Goal: Navigation & Orientation: Find specific page/section

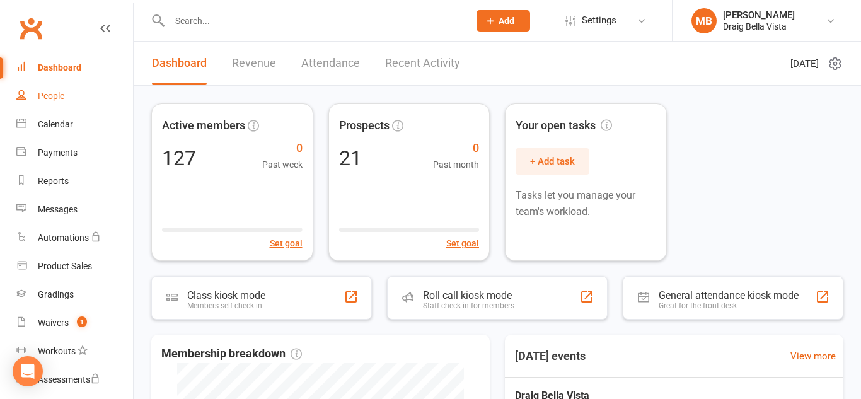
click at [38, 91] on div "People" at bounding box center [51, 96] width 26 height 10
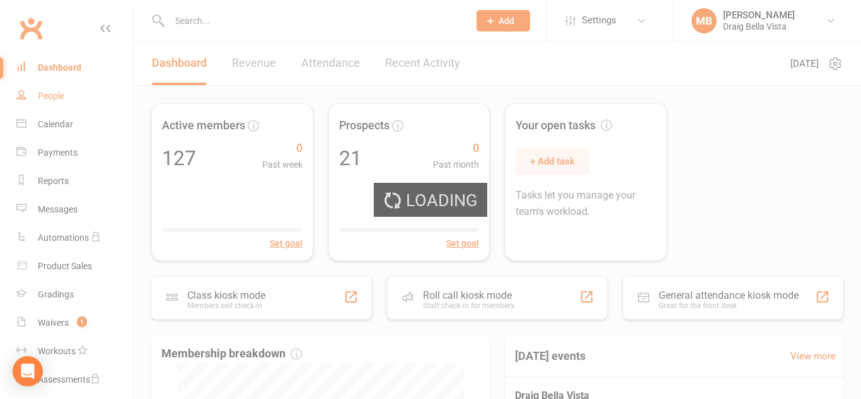
select select "100"
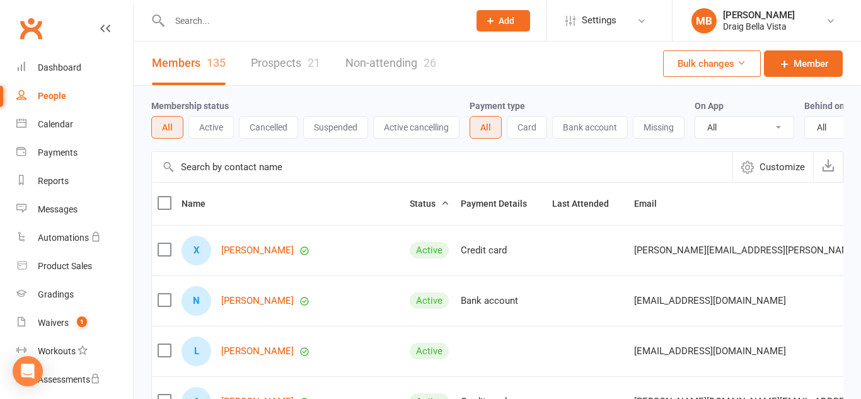
click at [293, 67] on link "Prospects 21" at bounding box center [285, 63] width 69 height 43
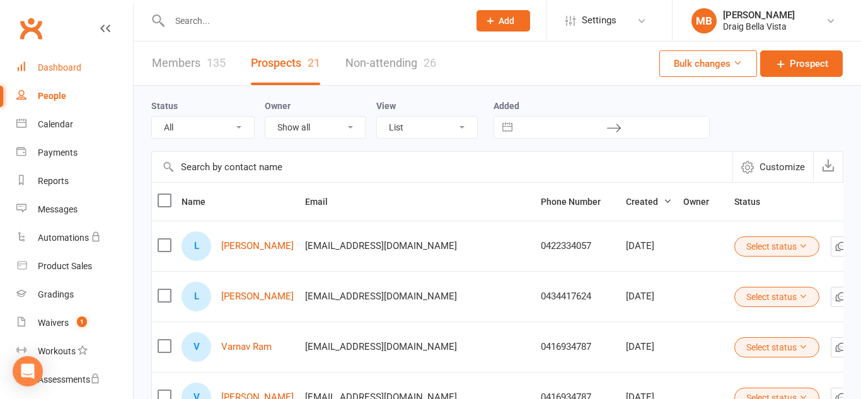
click at [37, 60] on link "Dashboard" at bounding box center [74, 68] width 117 height 28
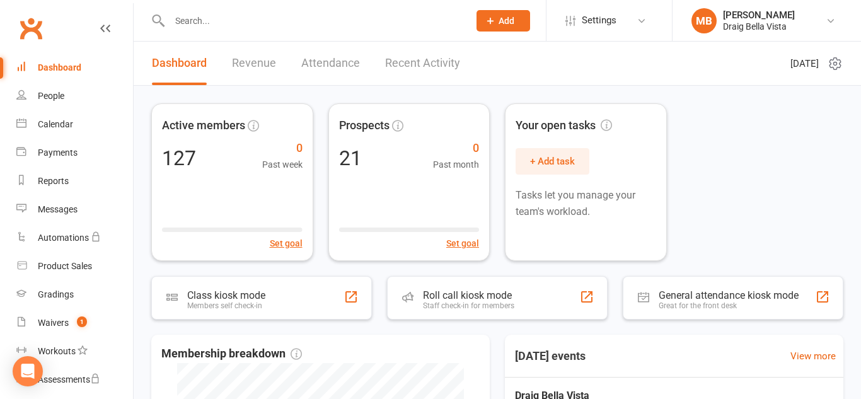
click at [200, 17] on input "text" at bounding box center [313, 21] width 294 height 18
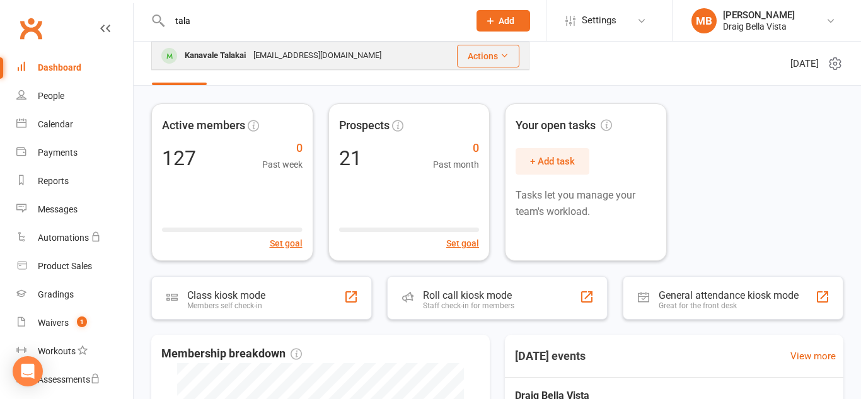
type input "tala"
click at [219, 57] on div "Kanavale Talakai" at bounding box center [215, 56] width 69 height 18
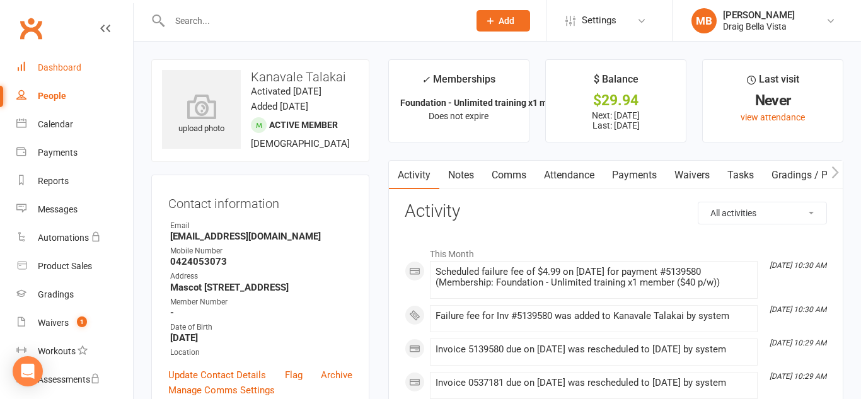
click at [49, 72] on div "Dashboard" at bounding box center [59, 67] width 43 height 10
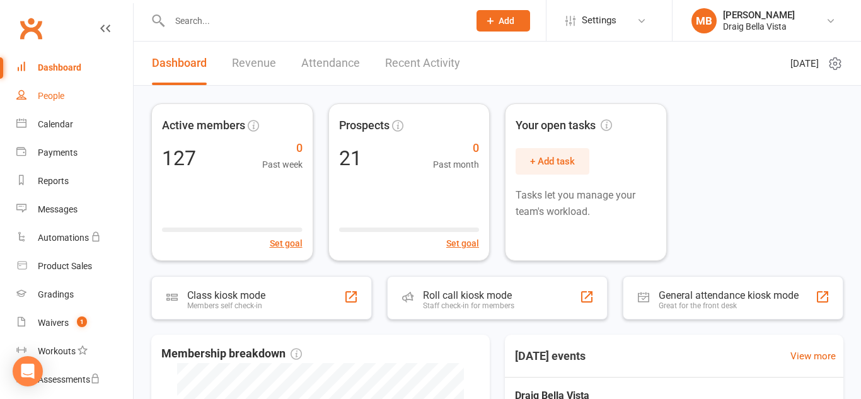
click at [49, 92] on div "People" at bounding box center [51, 96] width 26 height 10
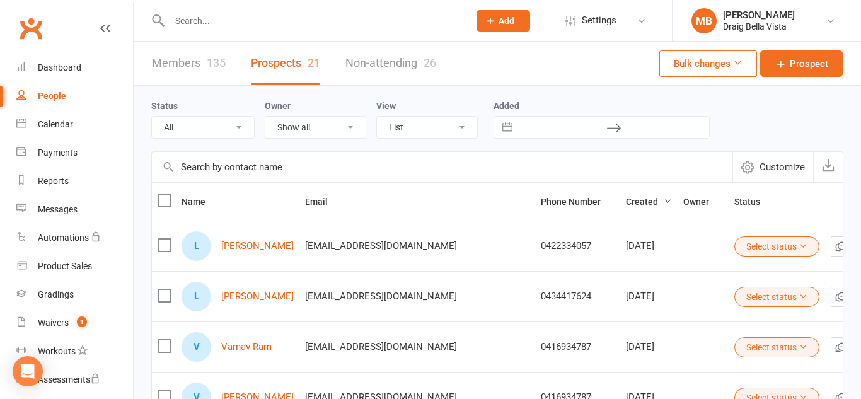
click at [315, 9] on div at bounding box center [305, 20] width 309 height 41
click at [294, 25] on input "text" at bounding box center [313, 21] width 294 height 18
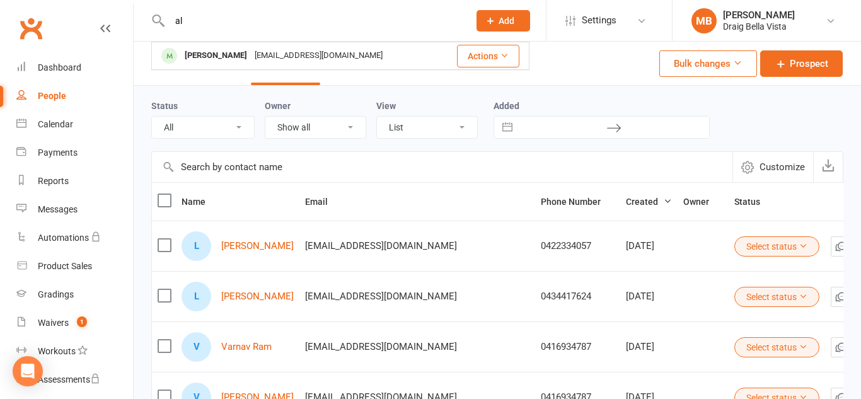
type input "a"
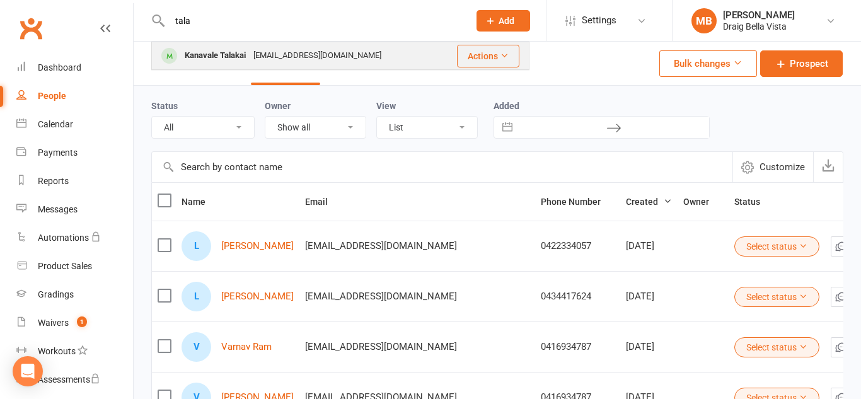
type input "tala"
click at [287, 50] on div "[EMAIL_ADDRESS][DOMAIN_NAME]" at bounding box center [318, 56] width 136 height 18
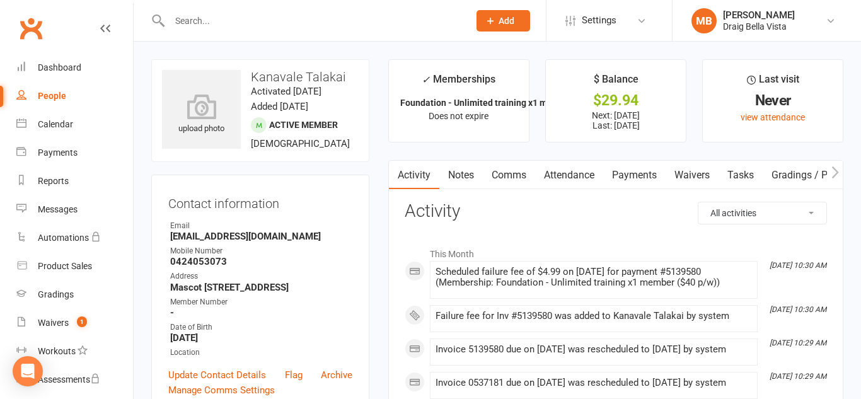
click at [623, 179] on link "Payments" at bounding box center [634, 175] width 62 height 29
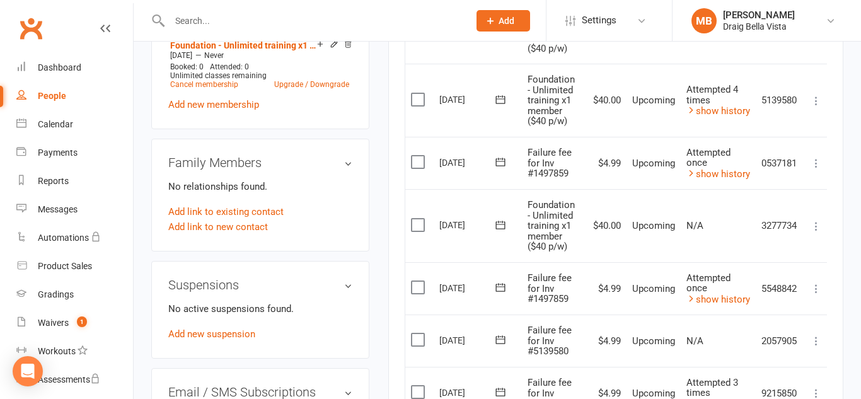
scroll to position [436, 0]
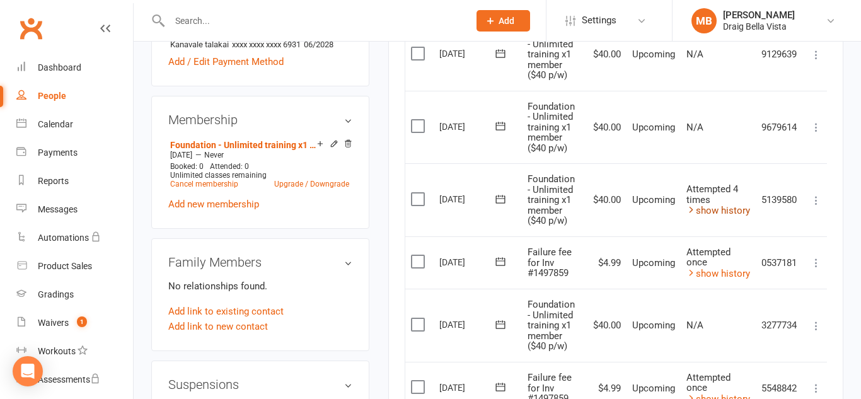
click at [711, 211] on link "show history" at bounding box center [718, 210] width 64 height 11
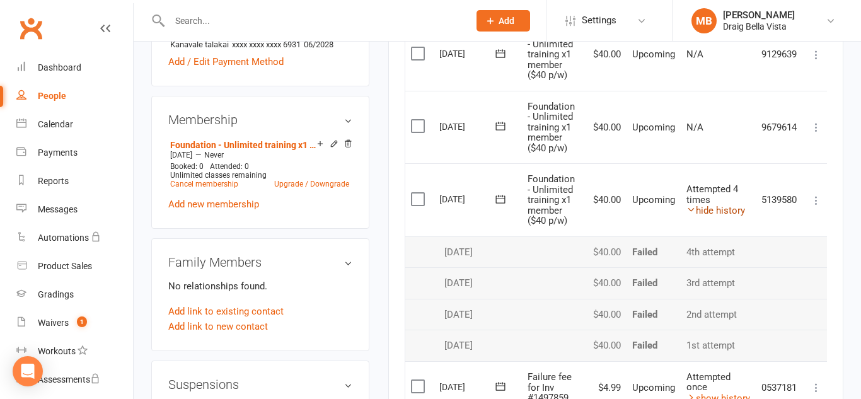
click at [711, 211] on link "hide history" at bounding box center [715, 210] width 59 height 11
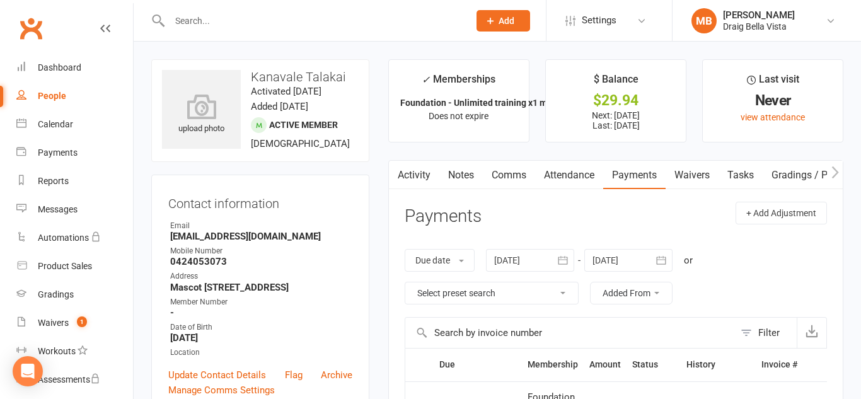
scroll to position [2, 0]
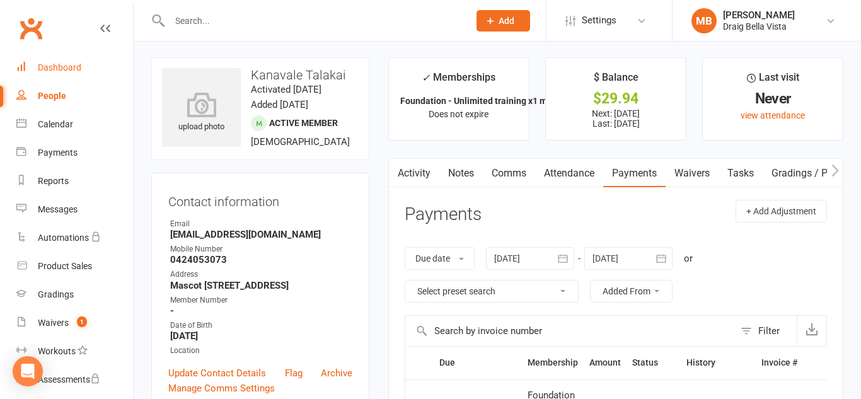
click at [49, 67] on div "Dashboard" at bounding box center [59, 67] width 43 height 10
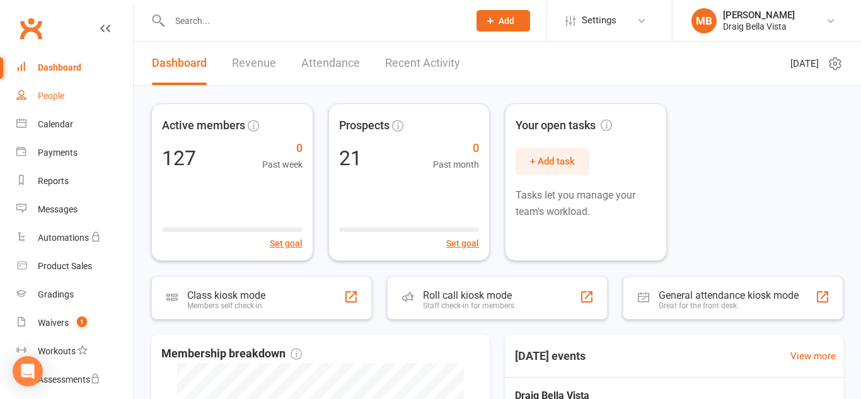
click at [45, 103] on link "People" at bounding box center [74, 96] width 117 height 28
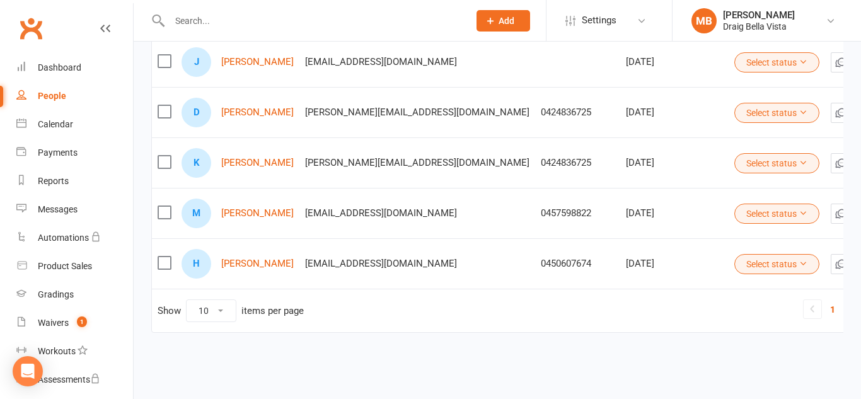
scroll to position [430, 0]
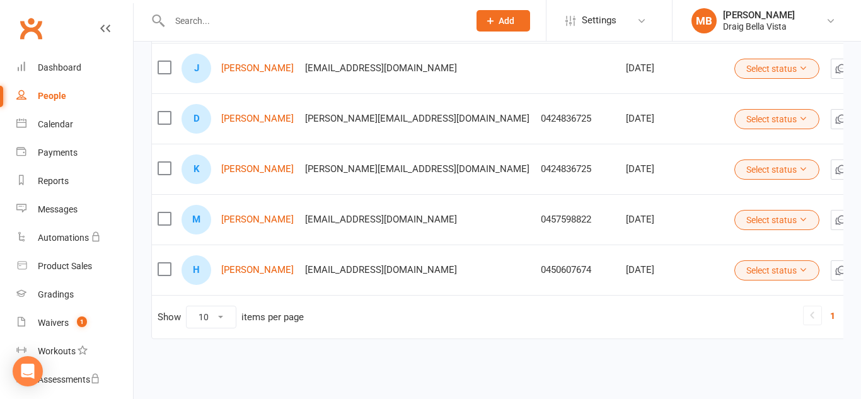
click at [380, 286] on td "[EMAIL_ADDRESS][DOMAIN_NAME]" at bounding box center [417, 270] width 236 height 50
click at [54, 38] on div "Clubworx" at bounding box center [66, 36] width 133 height 47
click at [214, 21] on input "text" at bounding box center [313, 21] width 294 height 18
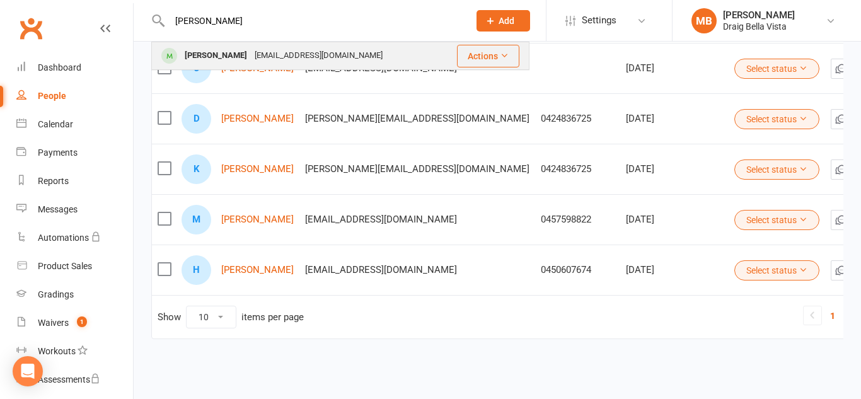
type input "[PERSON_NAME]"
click at [203, 55] on div "[PERSON_NAME]" at bounding box center [216, 56] width 70 height 18
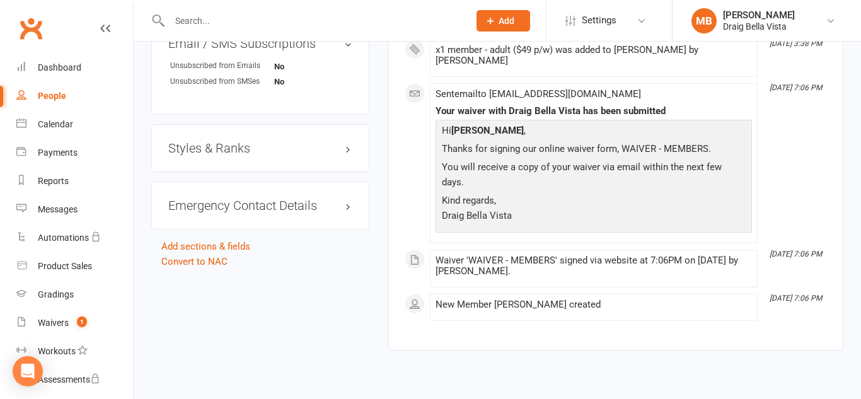
scroll to position [884, 0]
click at [69, 74] on link "Dashboard" at bounding box center [74, 68] width 117 height 28
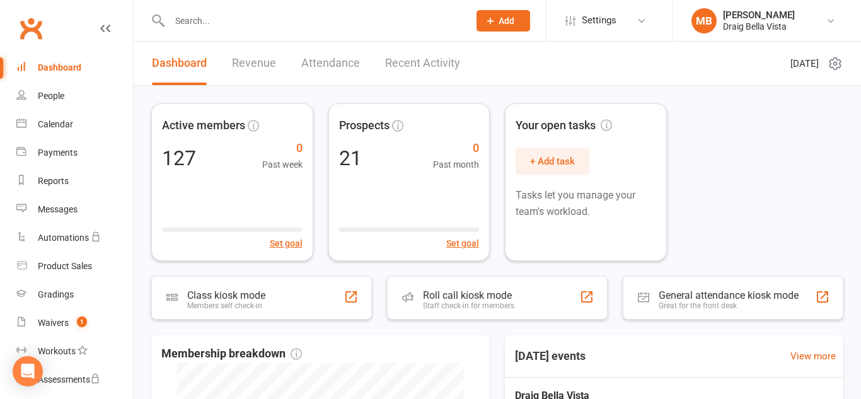
click at [41, 52] on div "Clubworx" at bounding box center [66, 36] width 133 height 47
click at [47, 92] on div "People" at bounding box center [51, 96] width 26 height 10
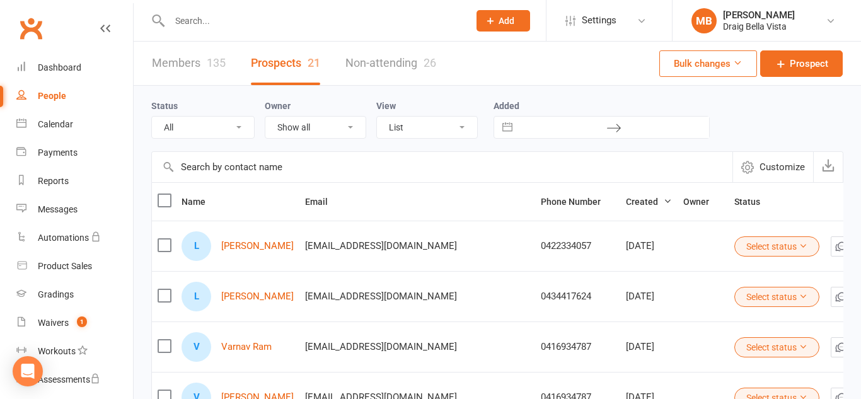
click at [194, 56] on link "Members 135" at bounding box center [189, 63] width 74 height 43
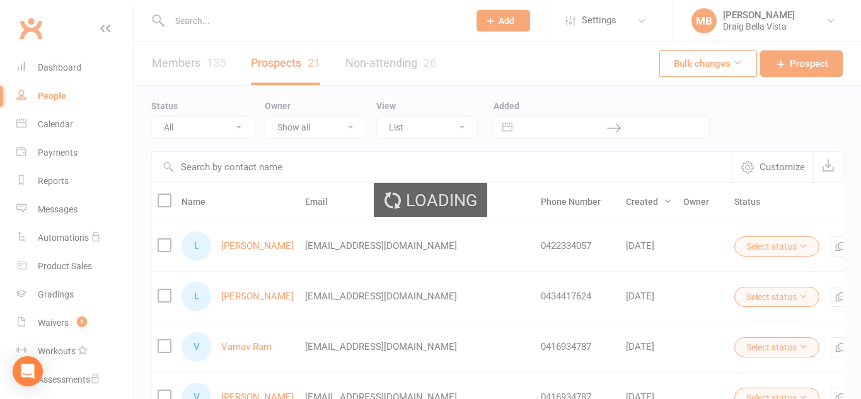
select select "100"
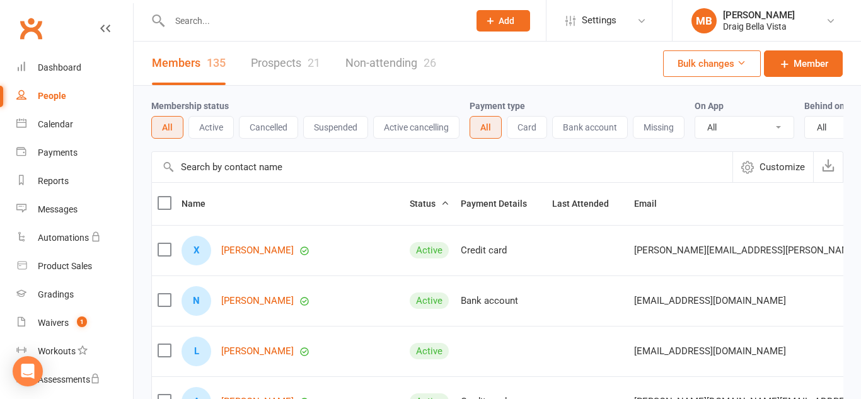
click at [46, 50] on div "Clubworx" at bounding box center [66, 36] width 133 height 47
click at [736, 32] on div "Draig Bella Vista" at bounding box center [759, 26] width 72 height 11
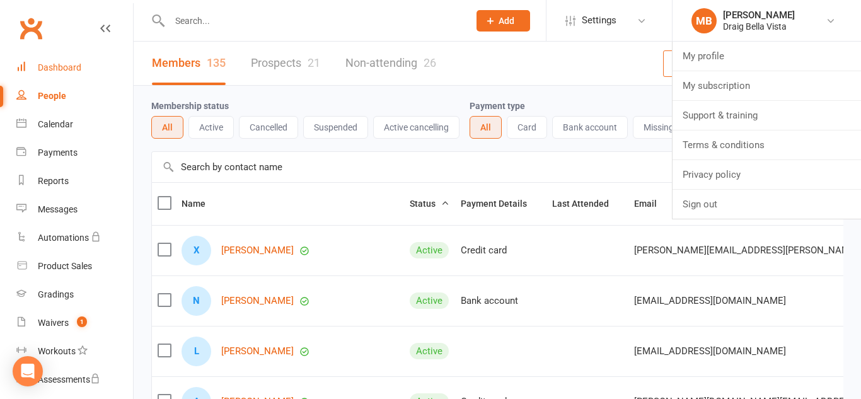
click at [85, 69] on link "Dashboard" at bounding box center [74, 68] width 117 height 28
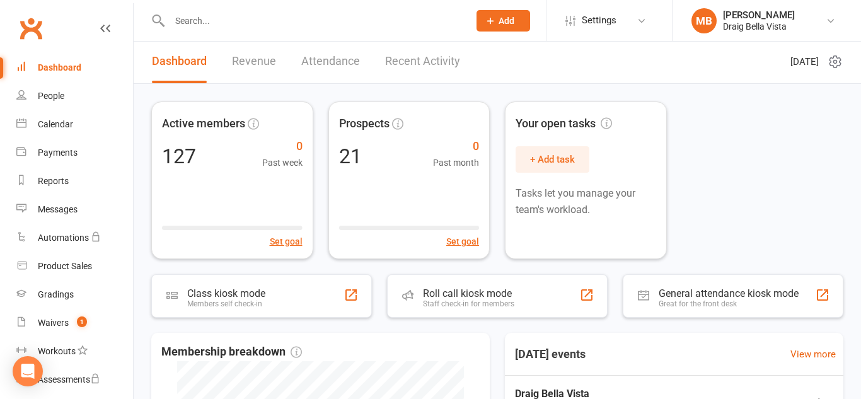
scroll to position [1, 0]
click at [73, 96] on link "People" at bounding box center [74, 95] width 117 height 28
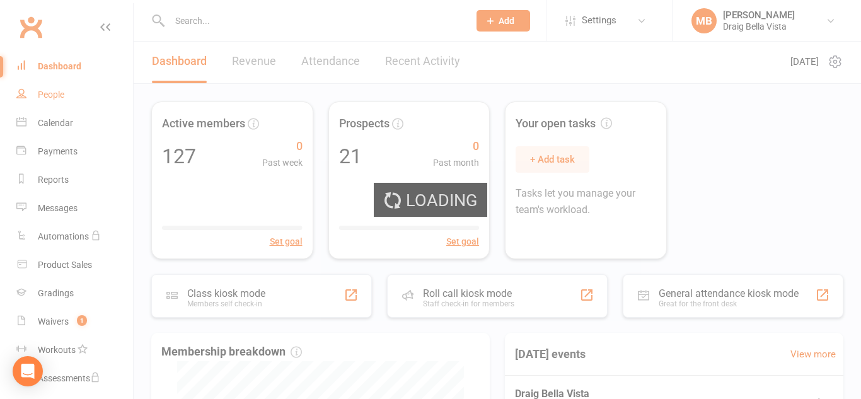
select select "100"
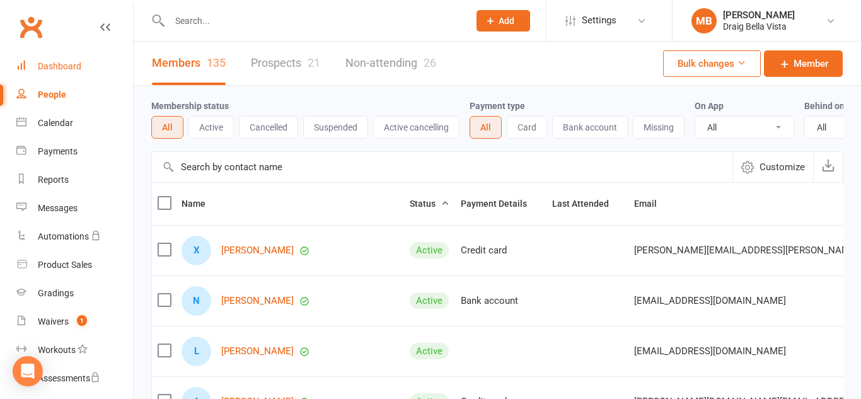
click at [74, 74] on link "Dashboard" at bounding box center [74, 66] width 117 height 28
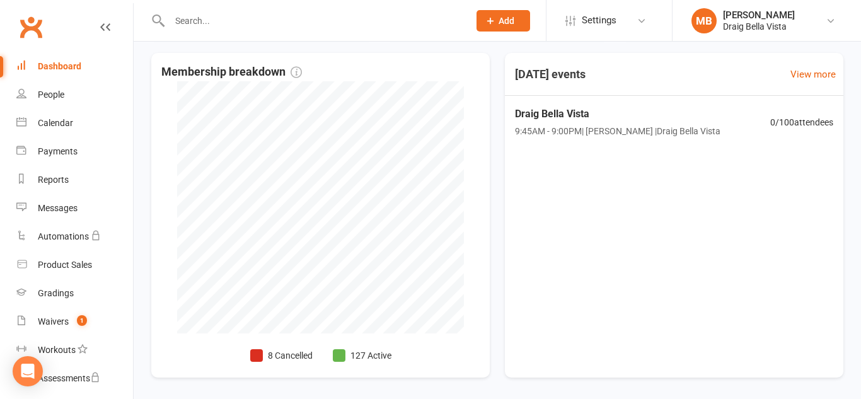
scroll to position [272, 0]
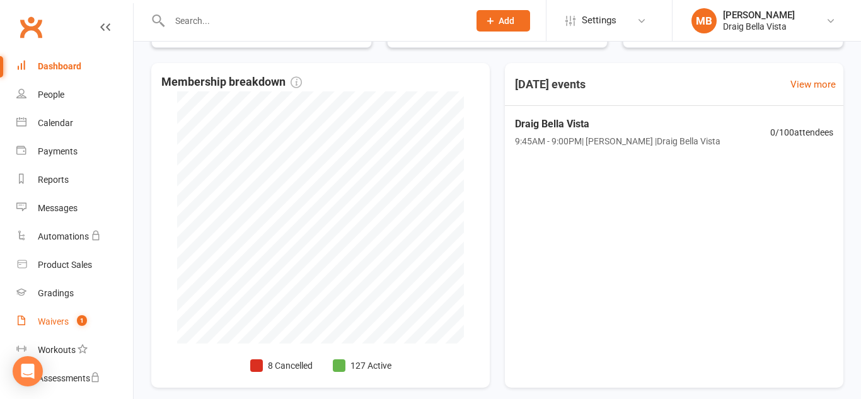
click at [77, 318] on span "1" at bounding box center [82, 320] width 10 height 11
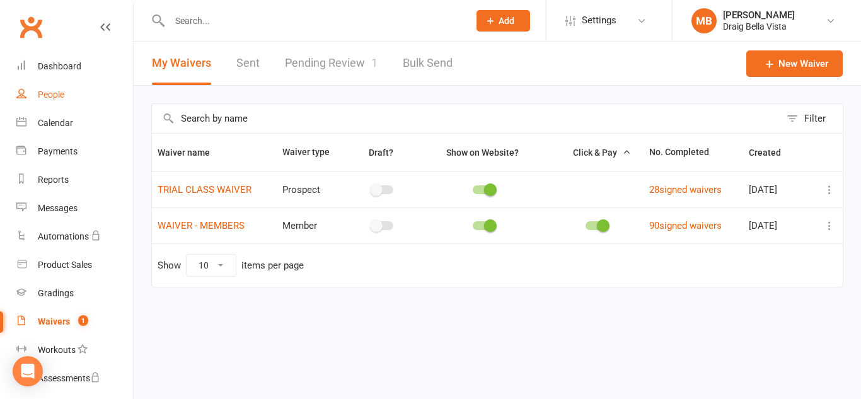
click at [47, 102] on link "People" at bounding box center [74, 95] width 117 height 28
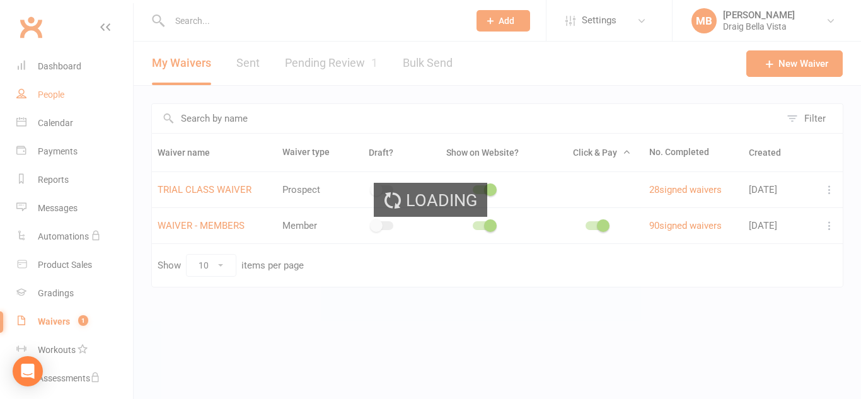
select select "100"
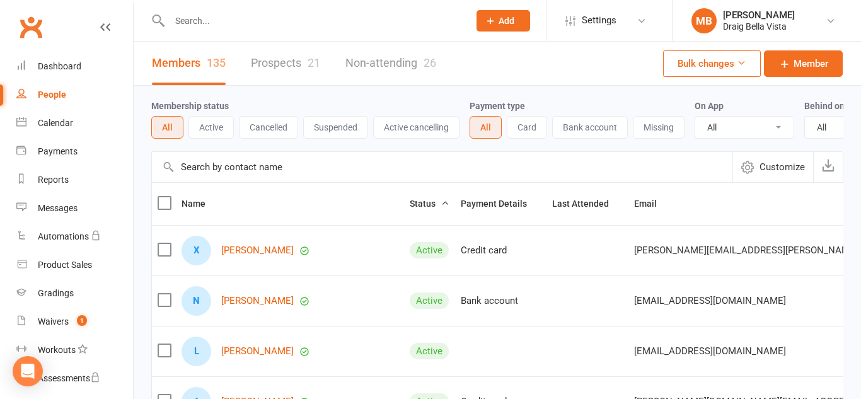
click at [47, 102] on link "People" at bounding box center [74, 95] width 117 height 28
click at [66, 73] on link "Dashboard" at bounding box center [74, 66] width 117 height 28
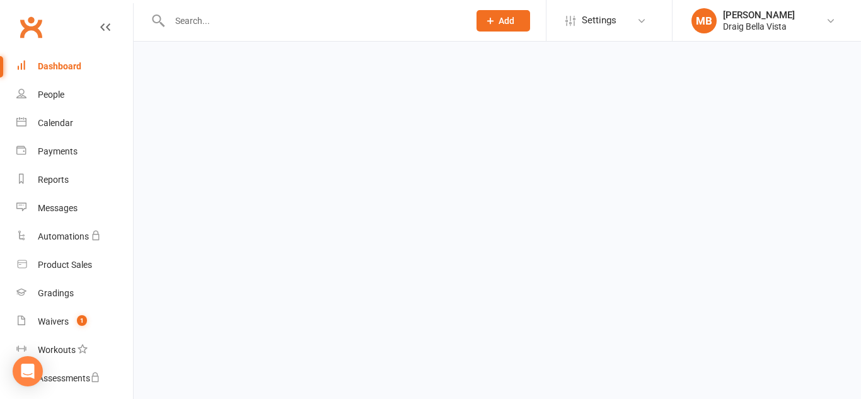
click at [62, 49] on div "Clubworx" at bounding box center [66, 34] width 133 height 47
click at [77, 64] on div "Dashboard" at bounding box center [59, 66] width 43 height 10
click at [45, 67] on div "Dashboard" at bounding box center [59, 67] width 43 height 10
click at [50, 91] on div "People" at bounding box center [51, 96] width 26 height 10
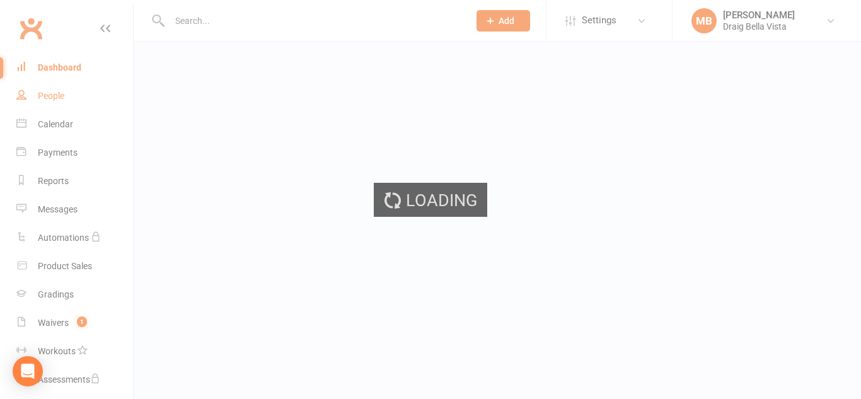
click at [50, 91] on div "Loading" at bounding box center [430, 199] width 861 height 399
select select "100"
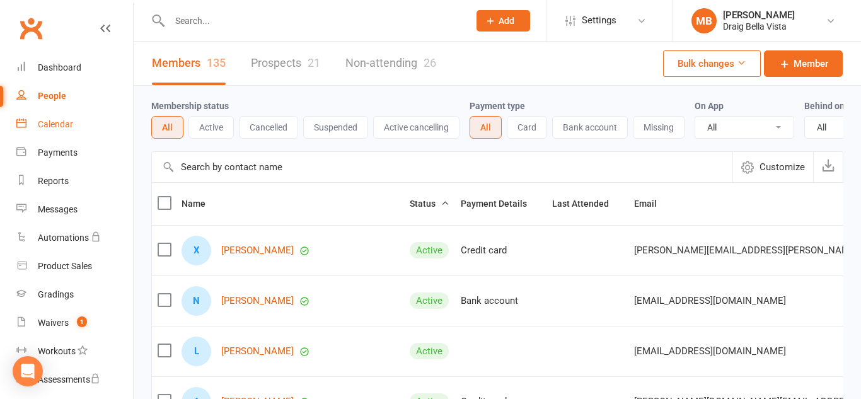
click at [71, 113] on link "Calendar" at bounding box center [74, 124] width 117 height 28
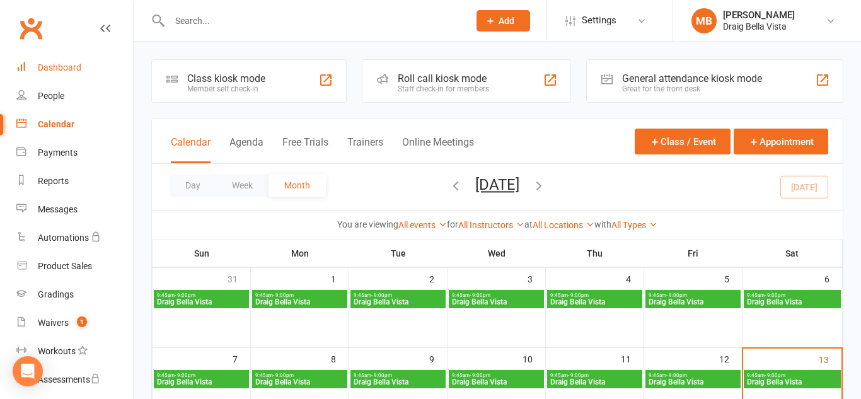
click at [42, 73] on link "Dashboard" at bounding box center [74, 68] width 117 height 28
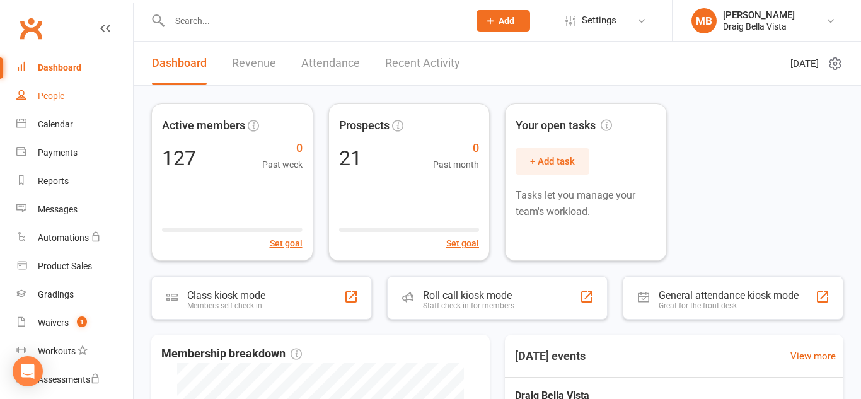
click at [34, 93] on link "People" at bounding box center [74, 96] width 117 height 28
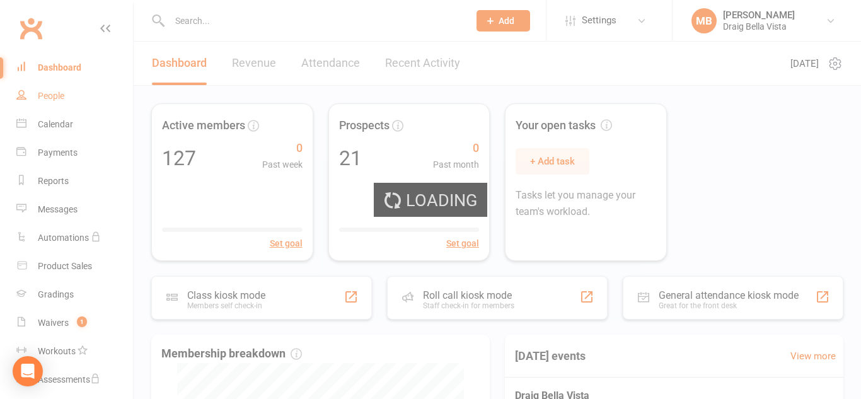
click at [34, 93] on div "Loading" at bounding box center [430, 199] width 861 height 399
select select "100"
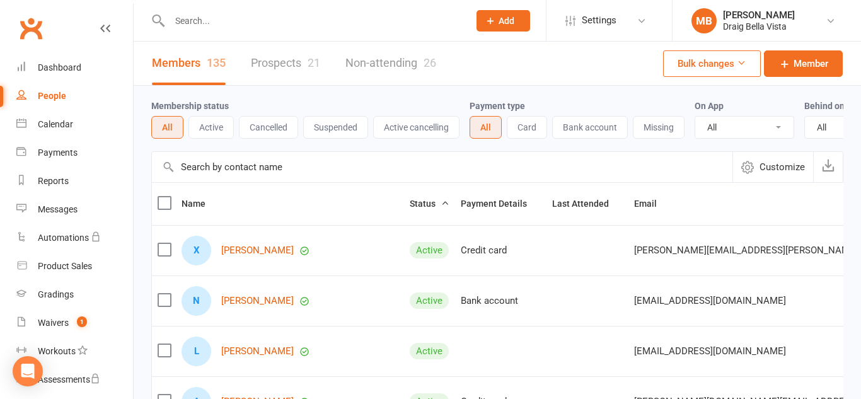
click at [34, 93] on link "People" at bounding box center [74, 96] width 117 height 28
click at [61, 114] on link "Calendar" at bounding box center [74, 124] width 117 height 28
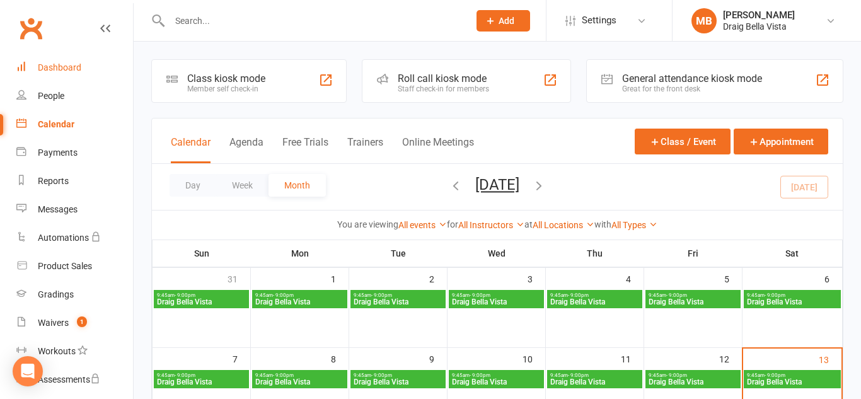
click at [70, 64] on div "Dashboard" at bounding box center [59, 67] width 43 height 10
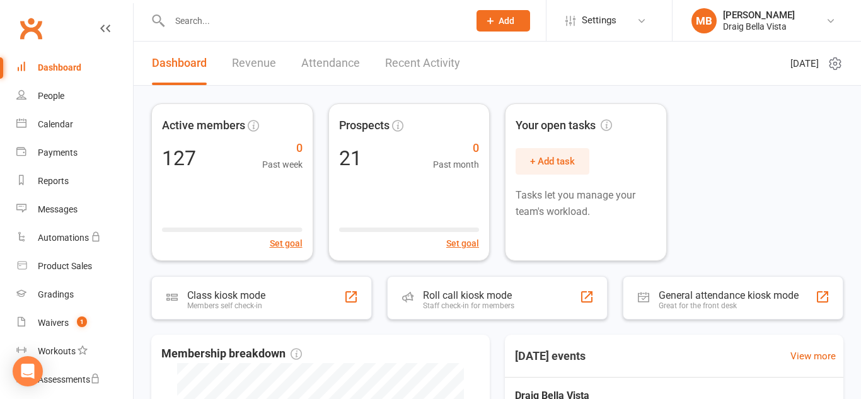
click at [73, 14] on div "Clubworx" at bounding box center [66, 36] width 133 height 47
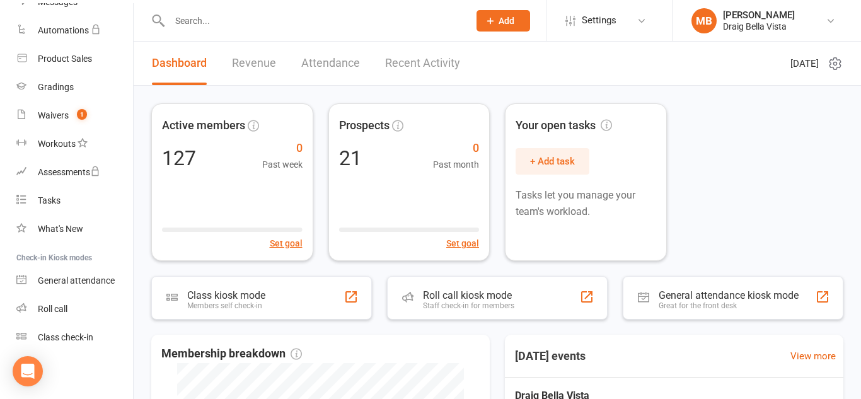
click at [9, 18] on li "Automations" at bounding box center [66, 30] width 133 height 28
